Goal: Task Accomplishment & Management: Complete application form

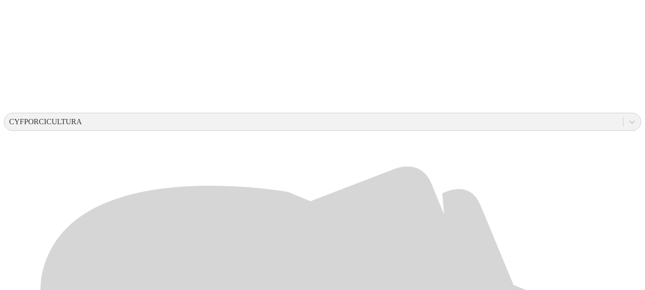
scroll to position [277, 0]
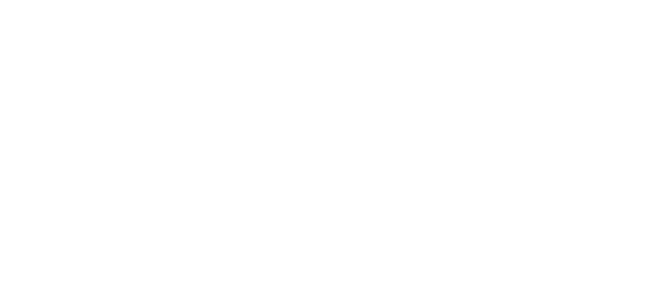
type input "[DATE]-25"
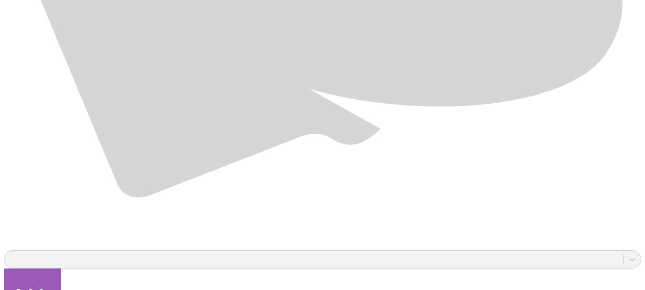
scroll to position [716, 0]
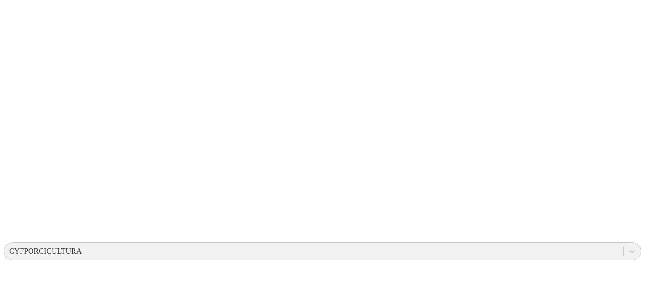
scroll to position [0, 0]
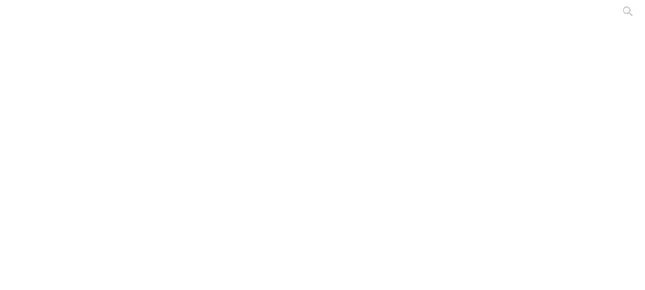
type input "[DATE]-25"
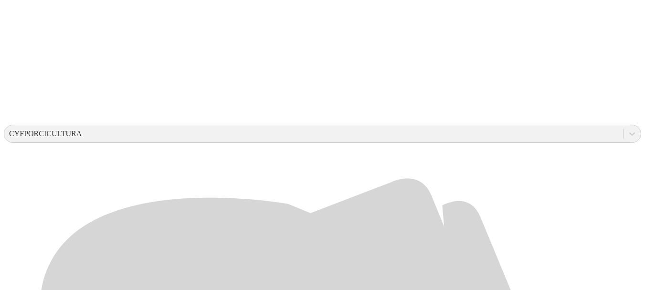
scroll to position [319, 0]
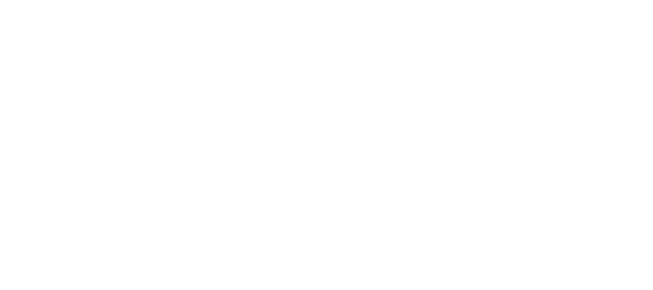
type input "[DATE]-25"
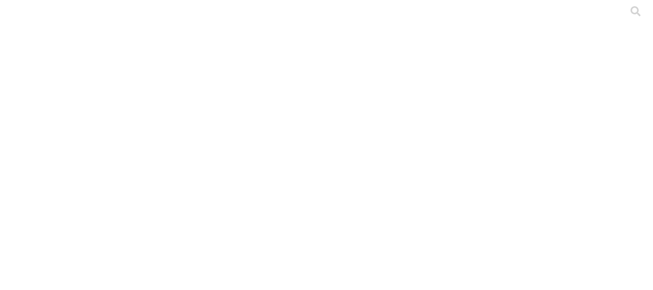
type input "[DATE]-25"
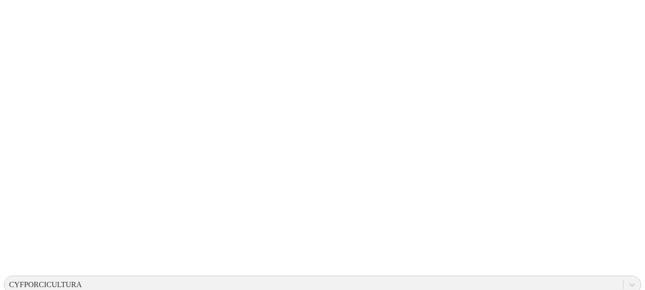
scroll to position [120, 0]
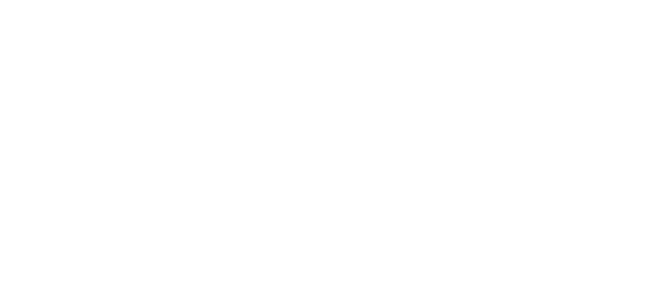
type input "[DATE]-25"
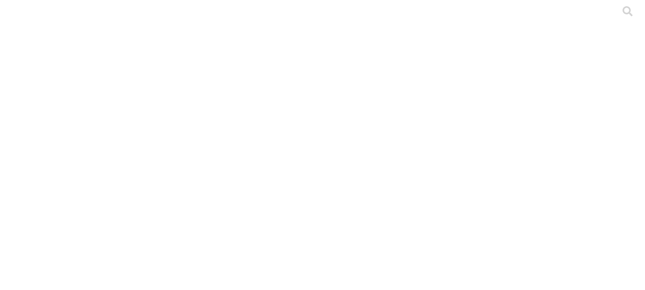
type input "[DATE]-25"
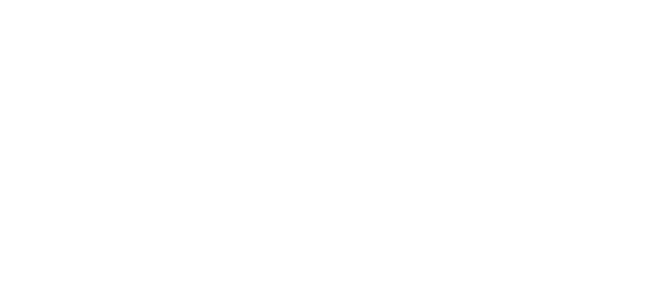
type input "[DATE]-25"
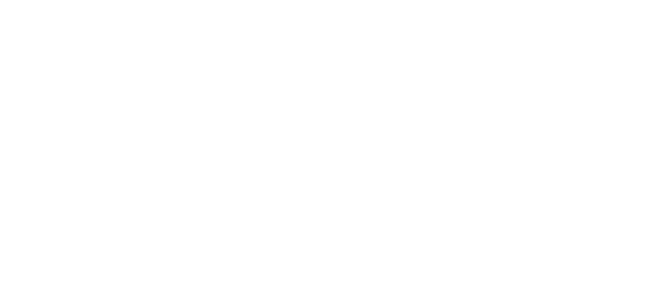
type input "[DATE]-25"
type input "H"
type input "[DATE]-25"
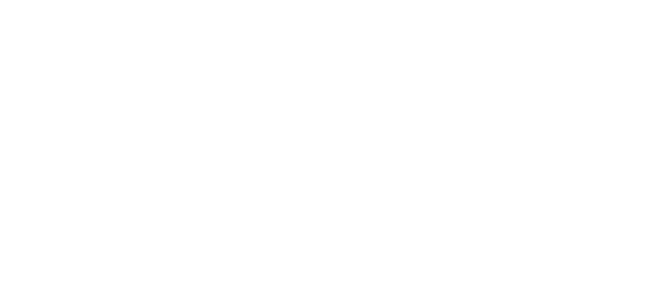
type input "[DATE]-25"
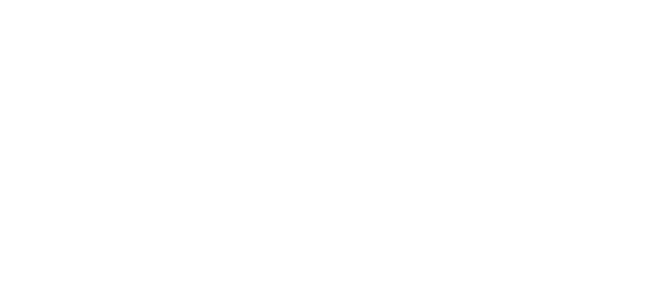
type input "[DATE]-25"
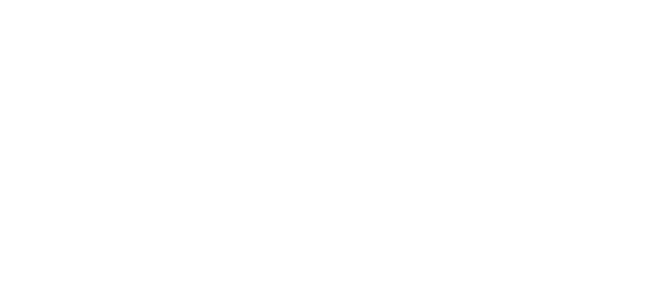
type input "[DATE]-25"
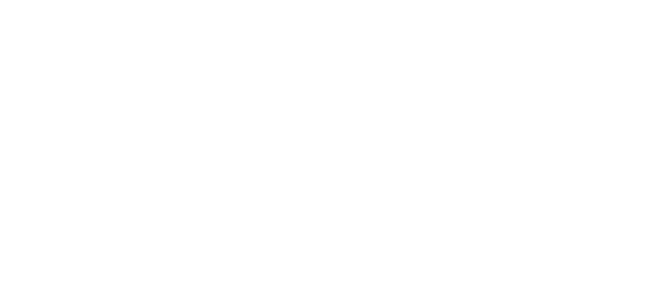
type input "[DATE]-25"
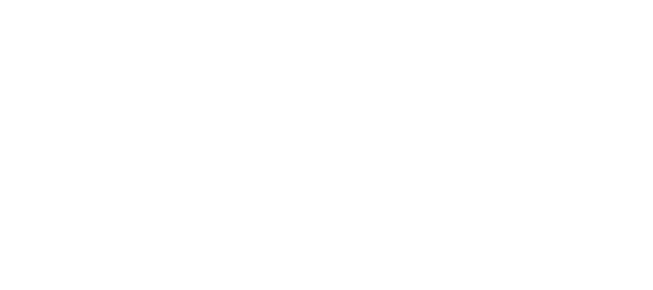
type input "[DATE]-25"
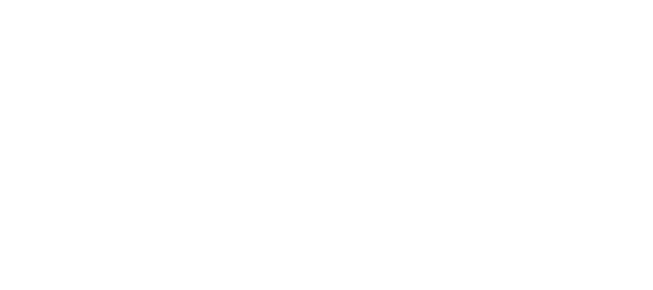
type input "[DATE]-25"
